Goal: Find specific page/section: Find specific page/section

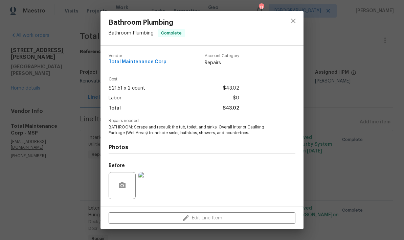
scroll to position [45, 0]
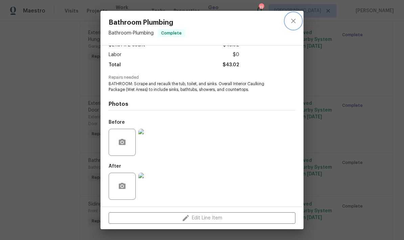
click at [297, 21] on icon "close" at bounding box center [293, 21] width 8 height 8
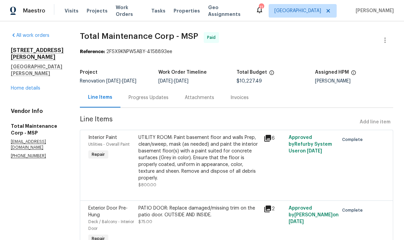
scroll to position [0, 0]
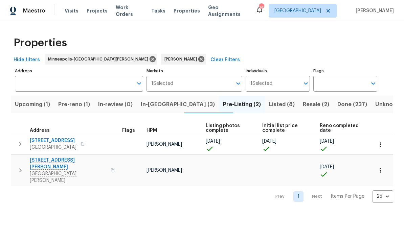
click at [82, 109] on span "Pre-reno (1)" at bounding box center [74, 104] width 32 height 9
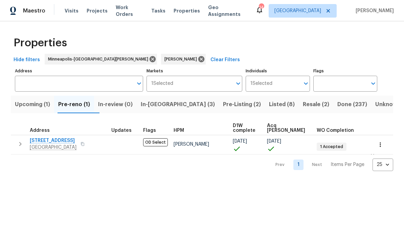
click at [34, 101] on span "Upcoming (1)" at bounding box center [32, 104] width 35 height 9
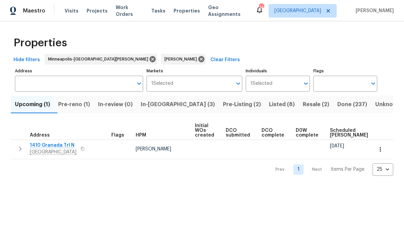
click at [174, 103] on span "In-reno (3)" at bounding box center [178, 104] width 74 height 9
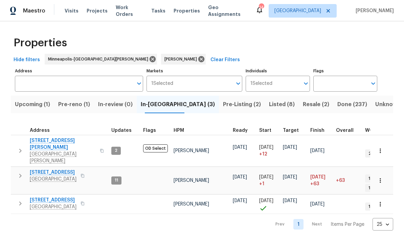
click at [82, 202] on icon "button" at bounding box center [82, 204] width 3 height 4
click at [82, 202] on icon "button" at bounding box center [83, 204] width 4 height 4
click at [84, 202] on icon "button" at bounding box center [83, 204] width 4 height 4
click at [18, 197] on button "button" at bounding box center [21, 204] width 14 height 14
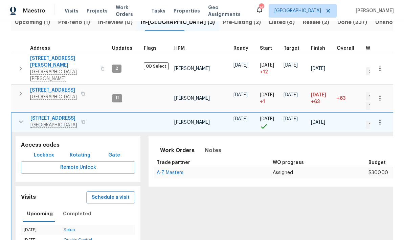
click at [46, 151] on span "Lockbox" at bounding box center [44, 155] width 20 height 8
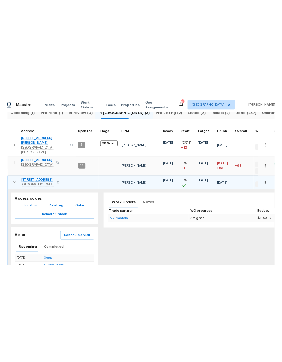
scroll to position [82, 0]
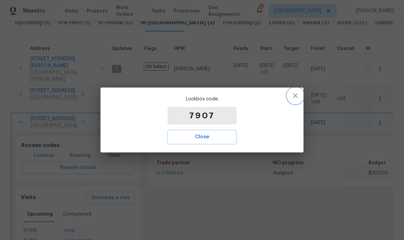
click at [296, 97] on icon "button" at bounding box center [295, 96] width 8 height 8
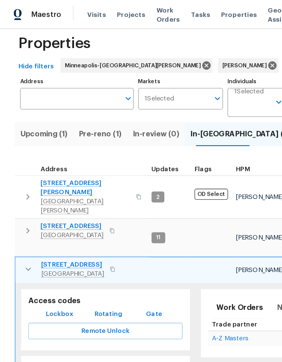
scroll to position [0, 0]
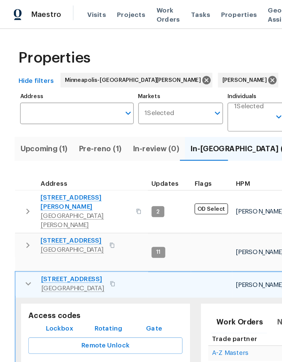
click at [58, 203] on span "1531 Briarknoll Cir" at bounding box center [53, 206] width 47 height 7
